Goal: Task Accomplishment & Management: Manage account settings

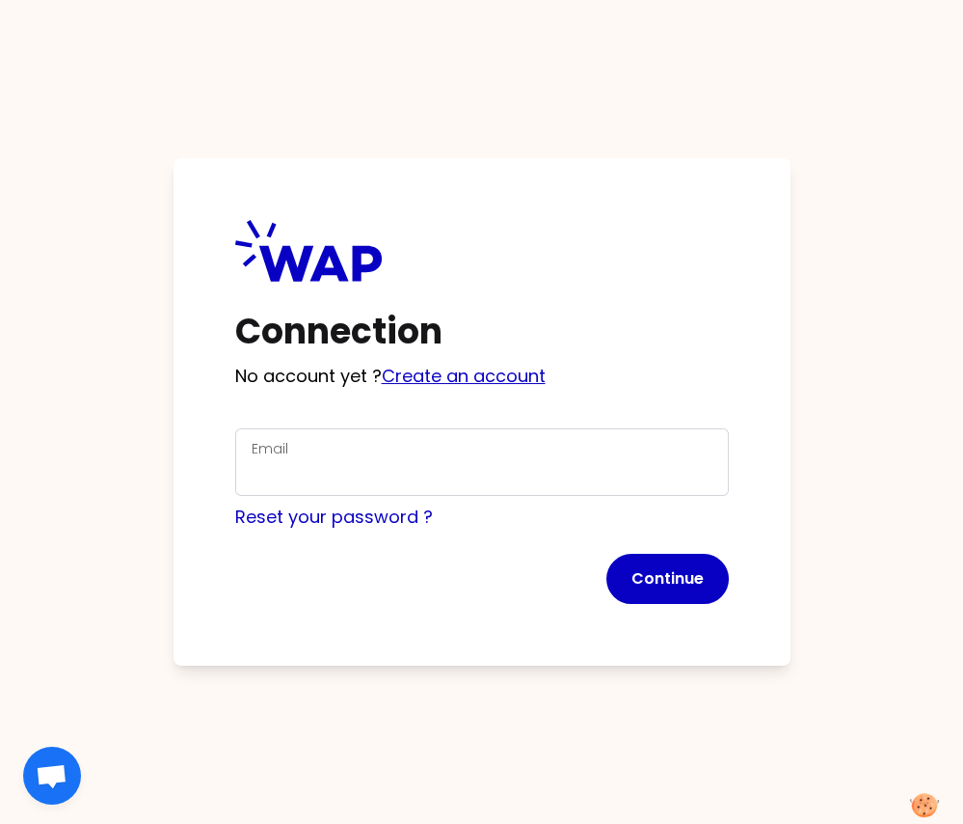
click at [442, 372] on link "Create an account" at bounding box center [464, 376] width 164 height 24
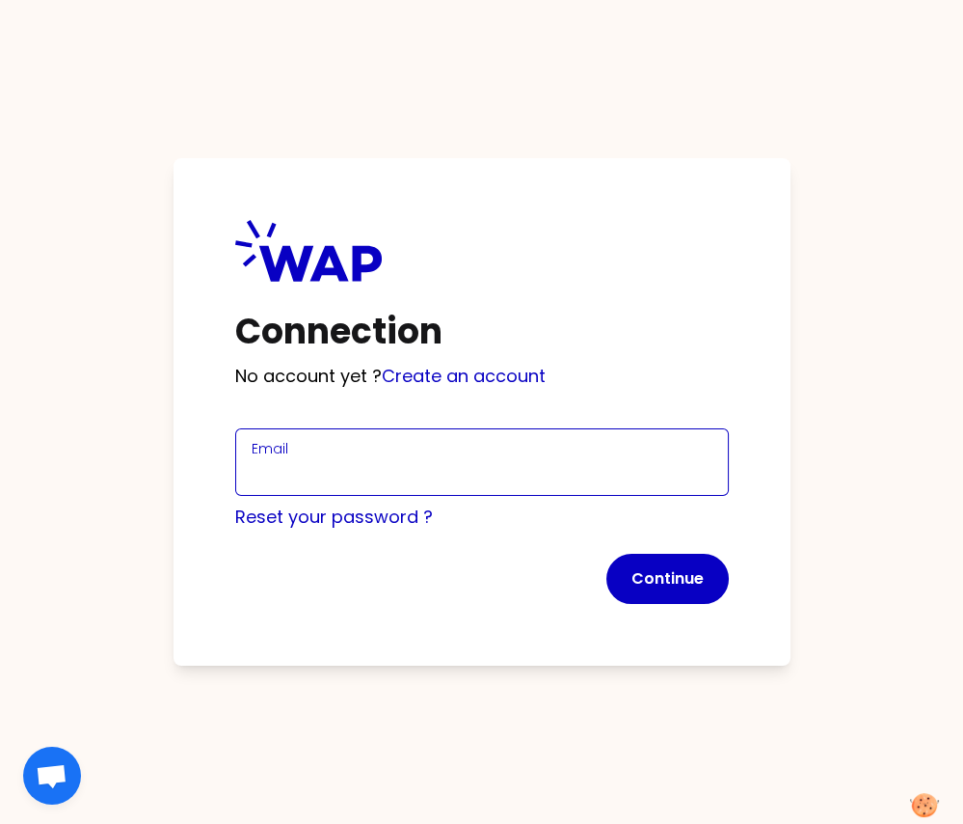
click at [294, 479] on input "Email" at bounding box center [482, 473] width 461 height 27
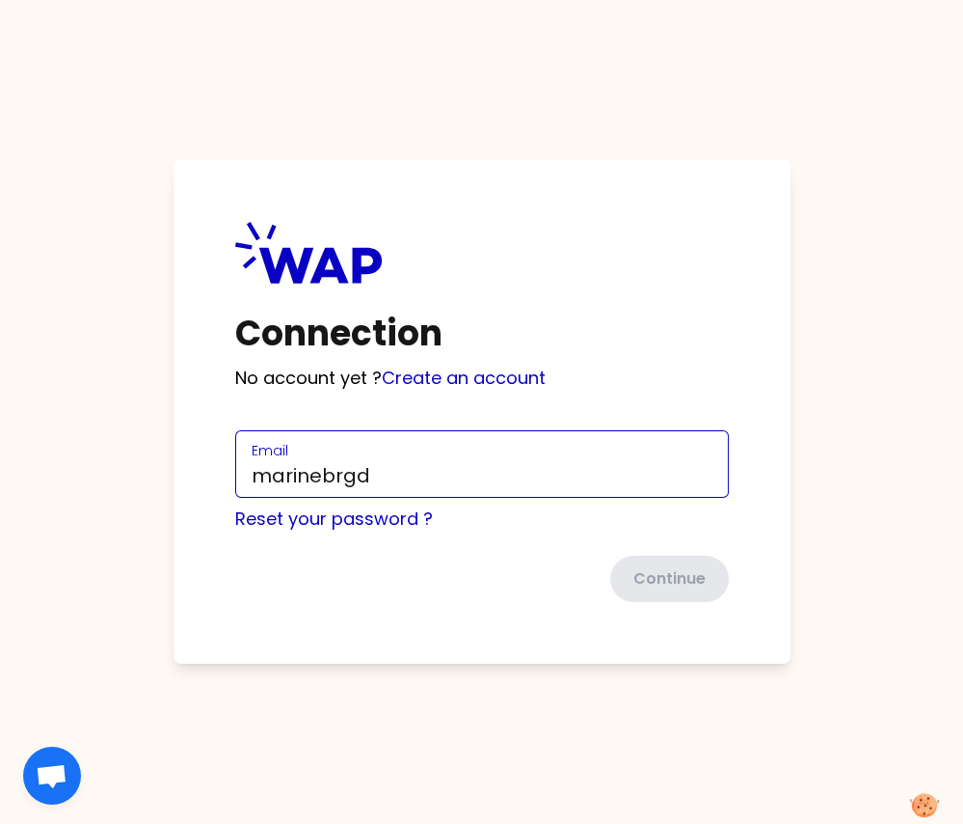
type input "[EMAIL_ADDRESS][DOMAIN_NAME]"
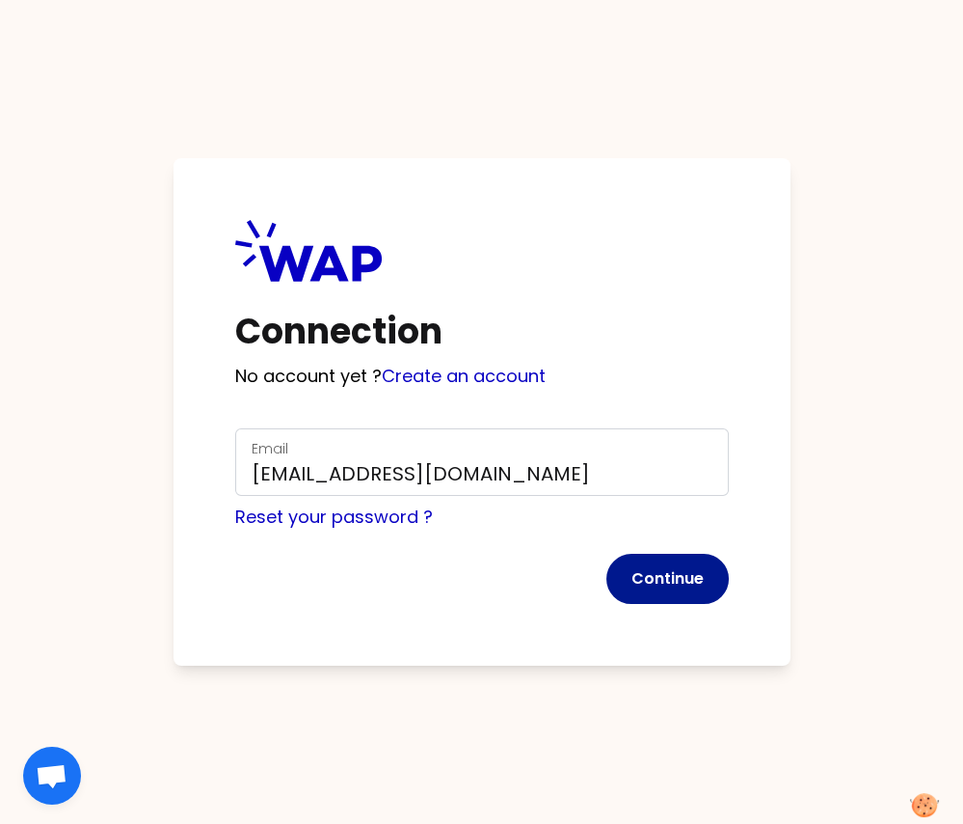
click at [634, 562] on button "Continue" at bounding box center [668, 579] width 122 height 50
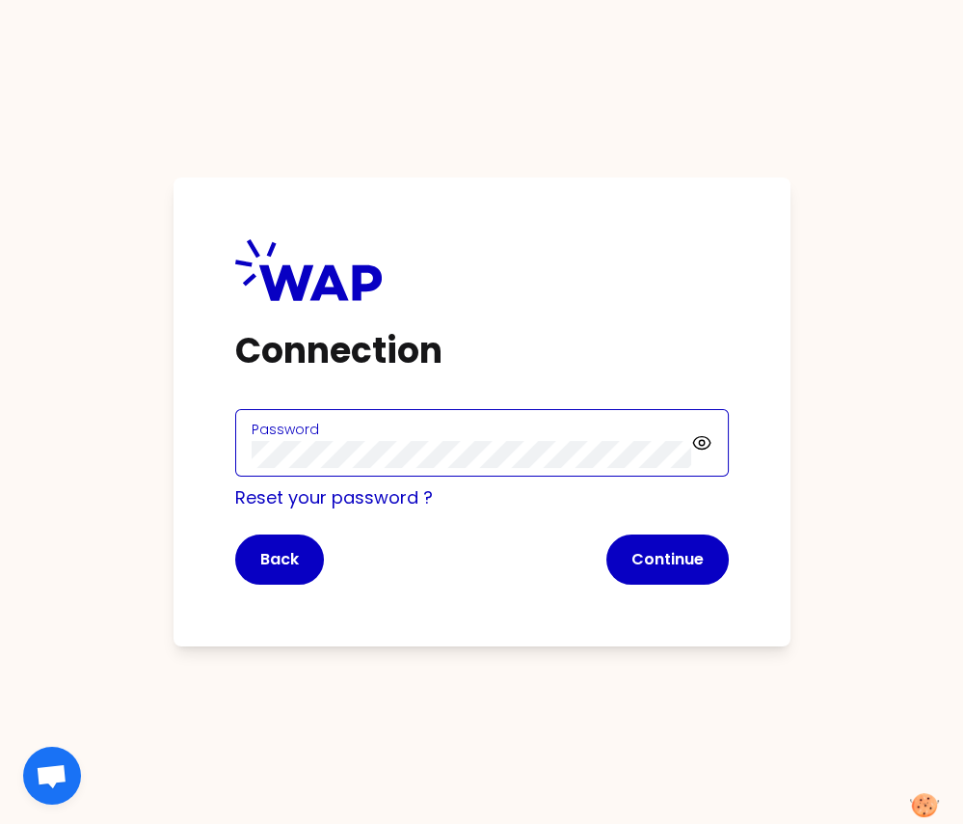
click button "Continue" at bounding box center [668, 559] width 122 height 50
